Goal: Transaction & Acquisition: Purchase product/service

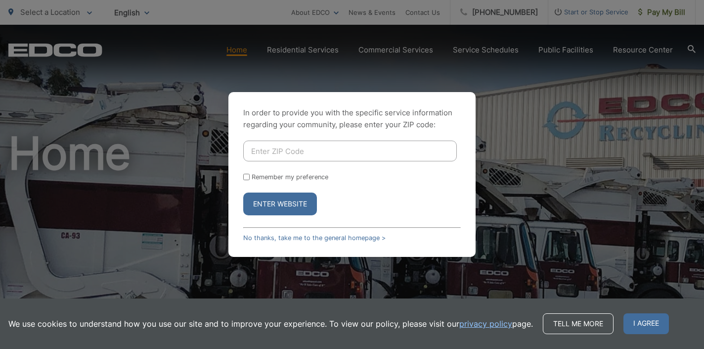
click at [301, 151] on input "Enter ZIP Code" at bounding box center [350, 150] width 214 height 21
type input "91932"
click at [358, 190] on form "91932 Remember my preference Enter Website" at bounding box center [352, 177] width 218 height 75
click at [246, 176] on input "Remember my preference" at bounding box center [246, 177] width 6 height 6
checkbox input "true"
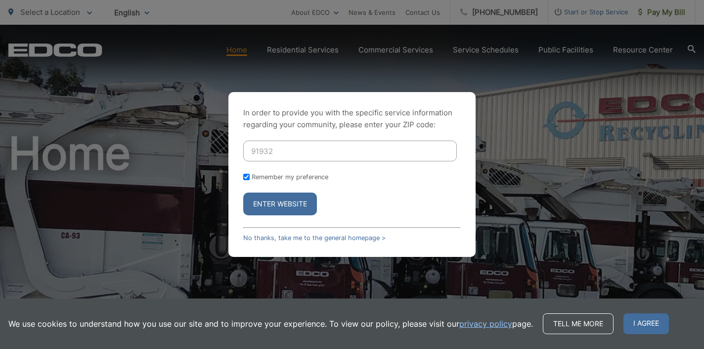
click at [262, 204] on button "Enter Website" at bounding box center [280, 203] width 74 height 23
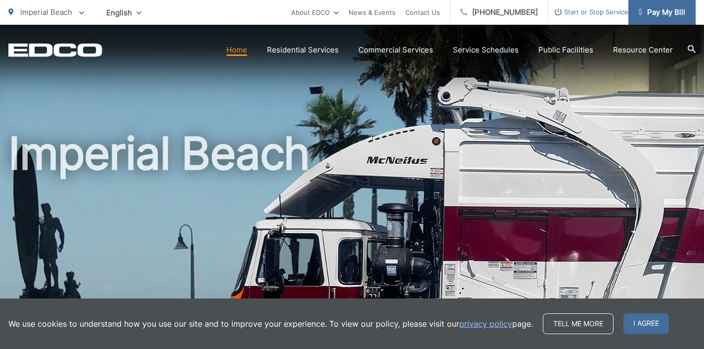
click at [673, 8] on span "Pay My Bill" at bounding box center [661, 12] width 47 height 12
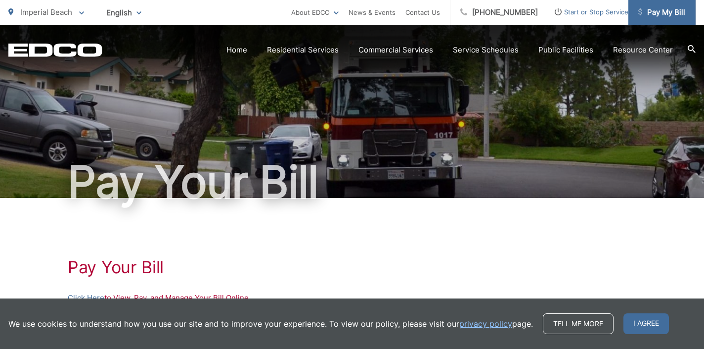
click at [667, 12] on span "Pay My Bill" at bounding box center [661, 12] width 47 height 12
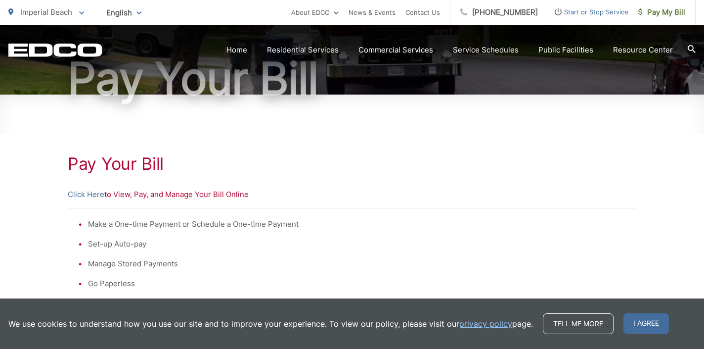
scroll to position [97, 0]
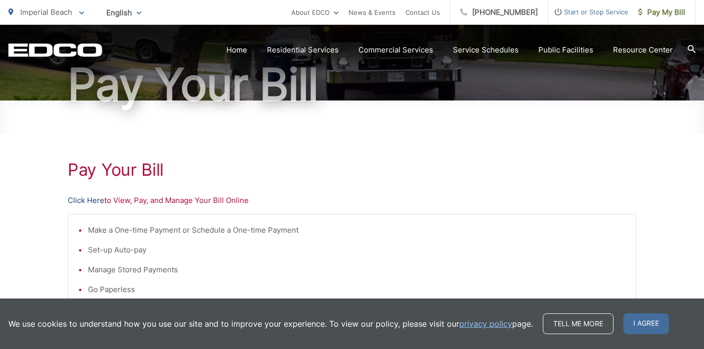
click at [85, 198] on link "Click Here" at bounding box center [86, 200] width 37 height 12
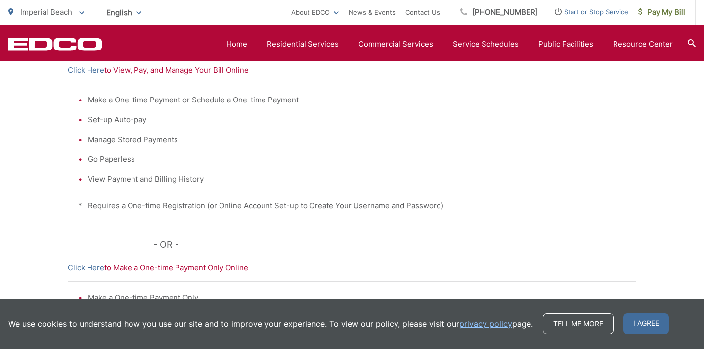
scroll to position [150, 0]
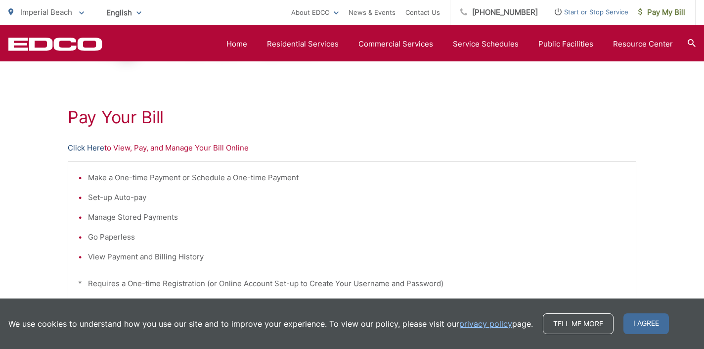
click at [81, 147] on link "Click Here" at bounding box center [86, 148] width 37 height 12
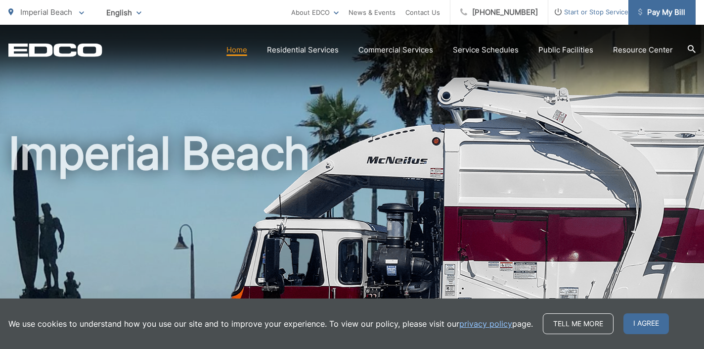
click at [664, 11] on span "Pay My Bill" at bounding box center [661, 12] width 47 height 12
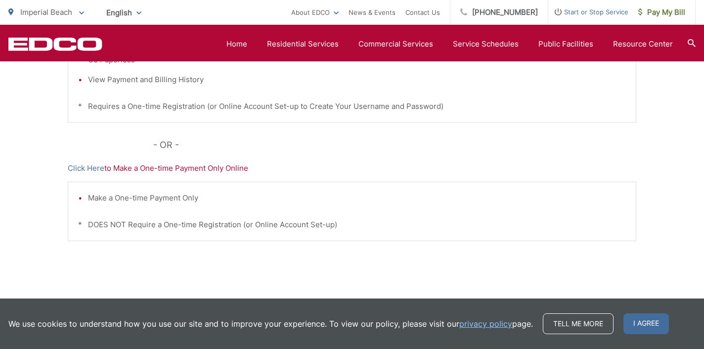
scroll to position [327, 0]
click at [75, 165] on link "Click Here" at bounding box center [86, 168] width 37 height 12
